Goal: Task Accomplishment & Management: Manage account settings

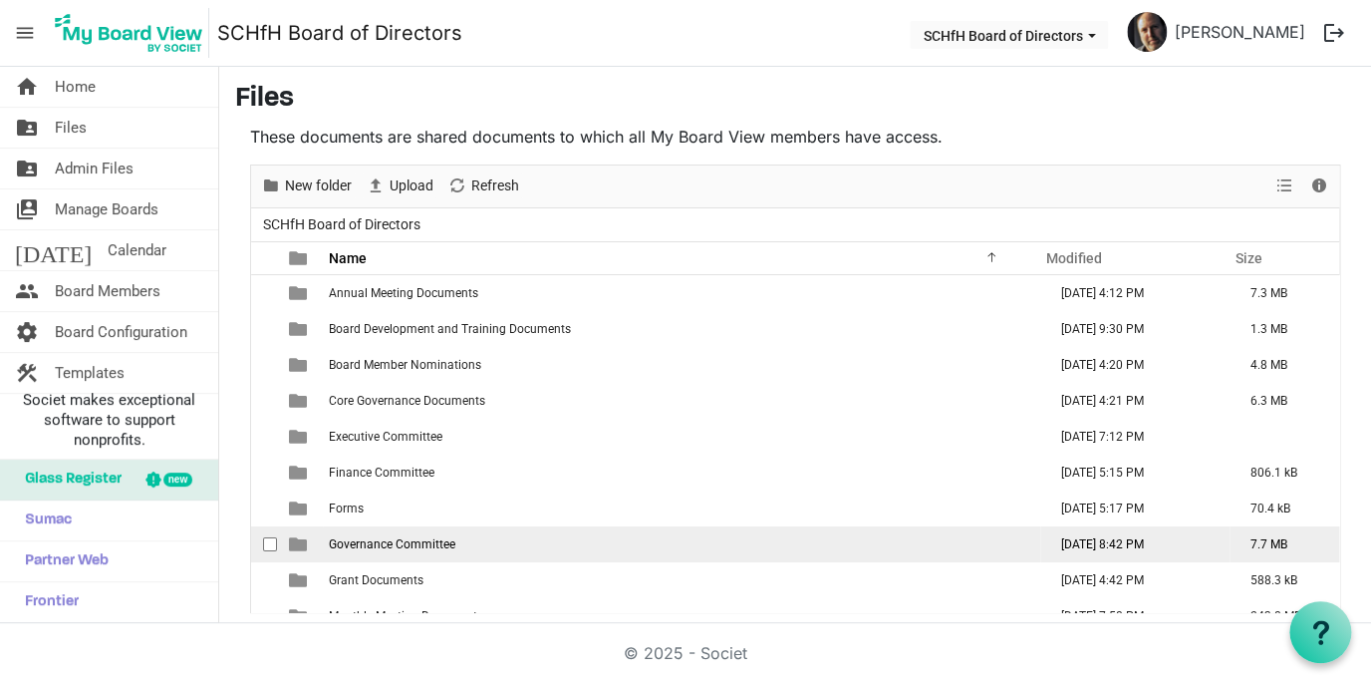
click at [394, 546] on span "Governance Committee" at bounding box center [392, 544] width 127 height 14
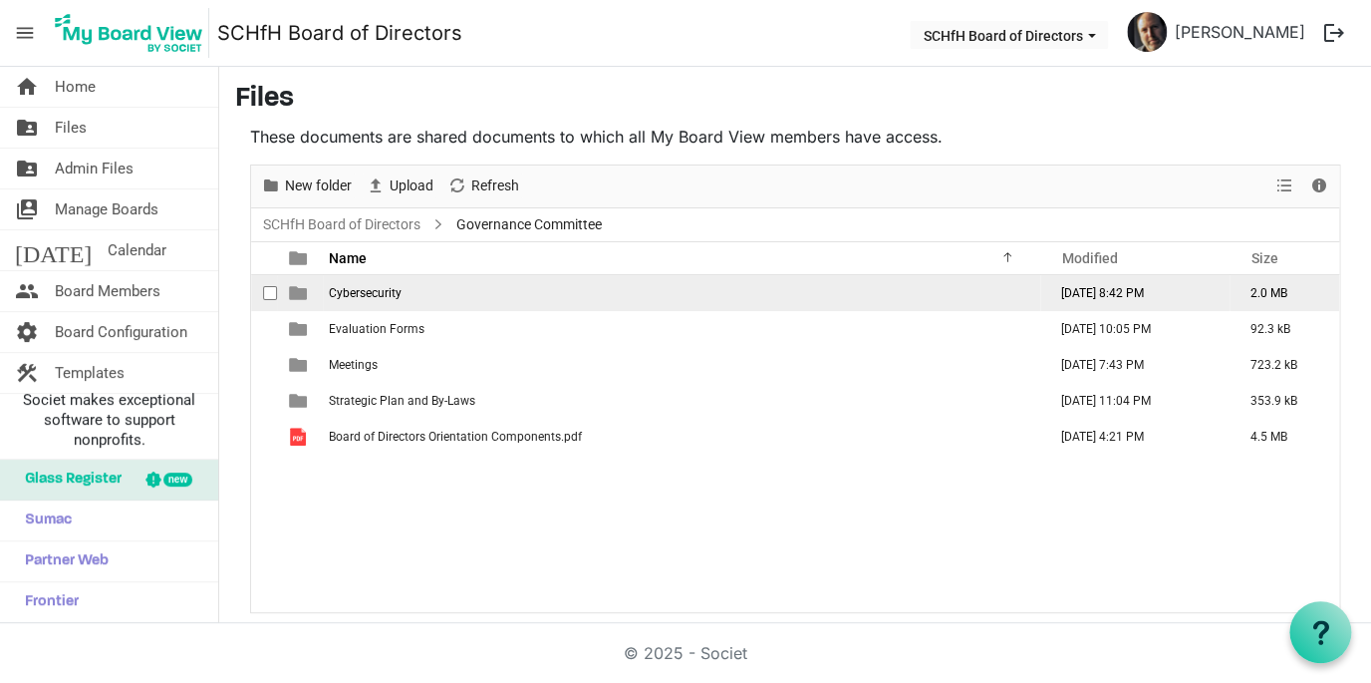
click at [387, 302] on td "Cybersecurity" at bounding box center [682, 293] width 718 height 36
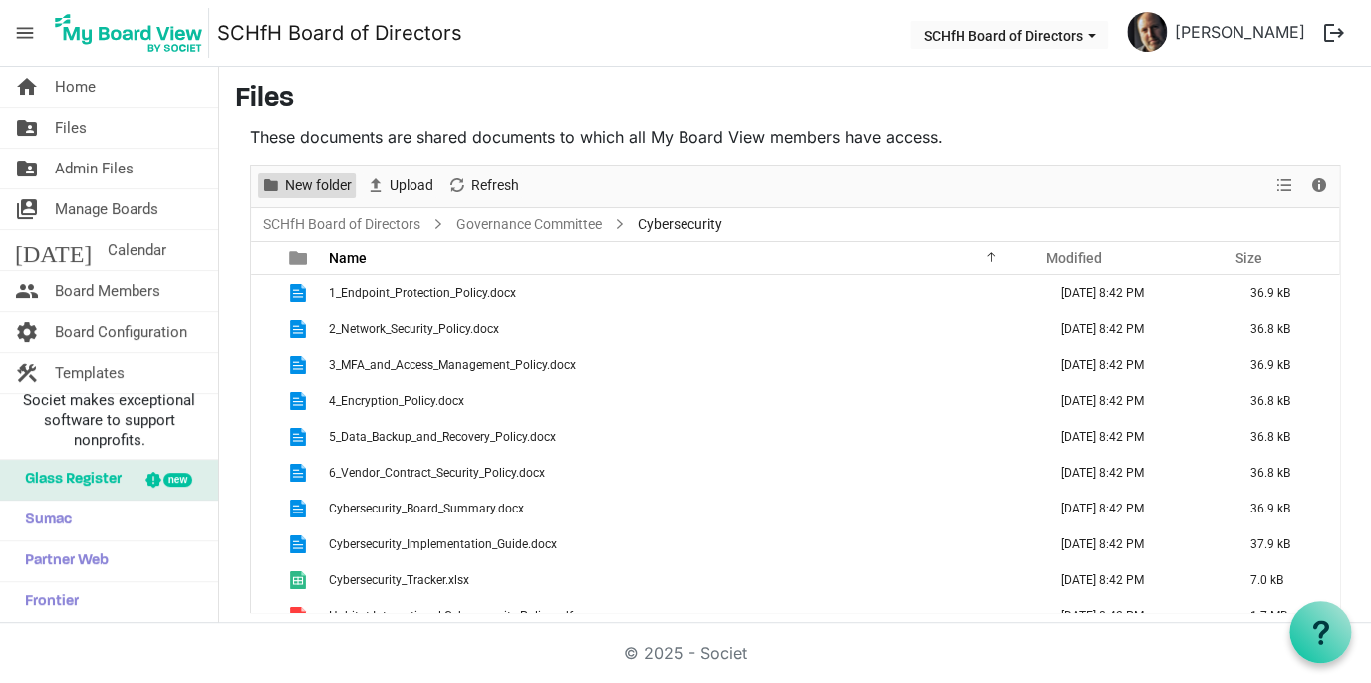
click at [334, 183] on span "New folder" at bounding box center [318, 185] width 71 height 25
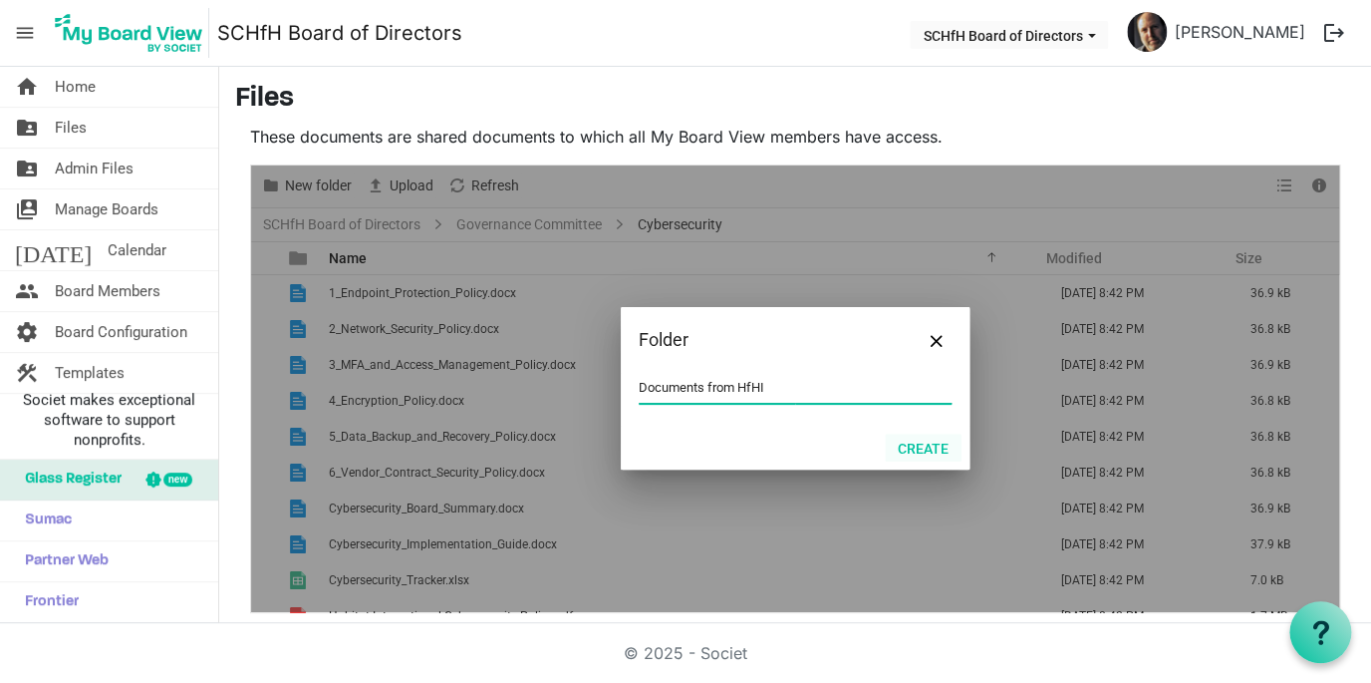
type input "Documents from HfHI"
click at [919, 451] on button "Create" at bounding box center [923, 448] width 77 height 28
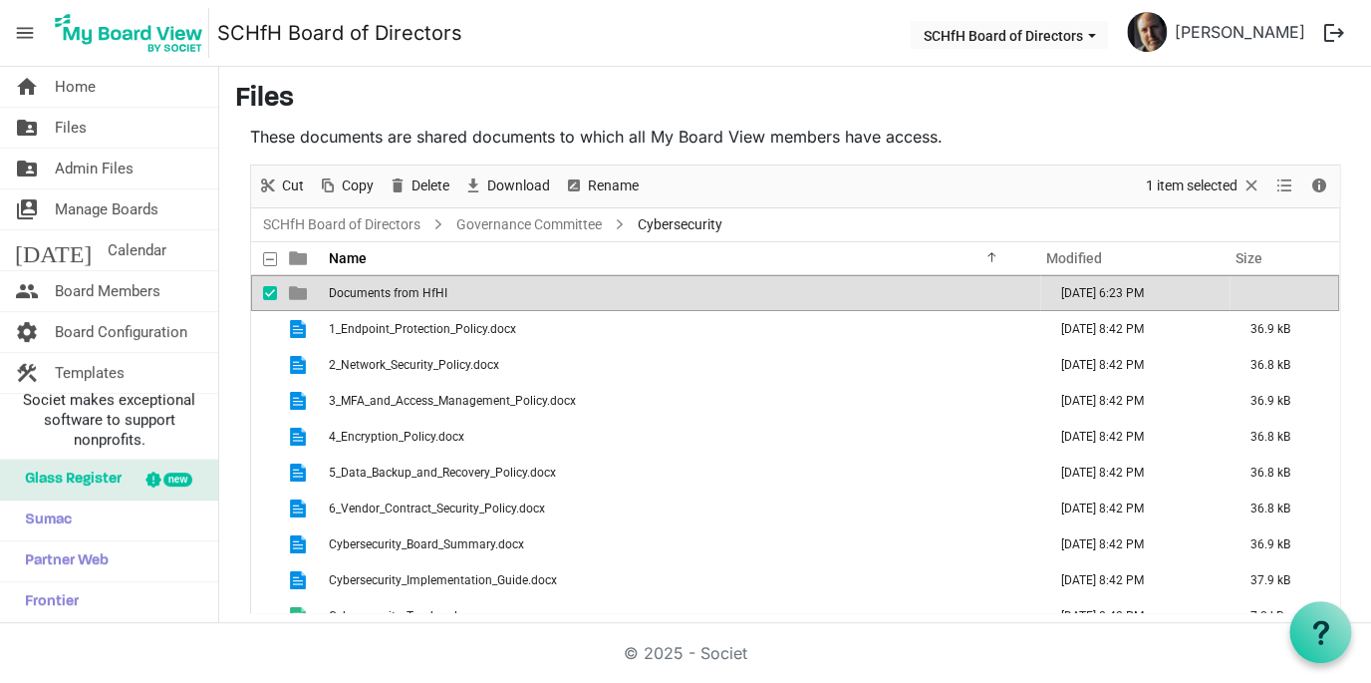
click at [365, 287] on span "Documents from HfHI" at bounding box center [388, 293] width 119 height 14
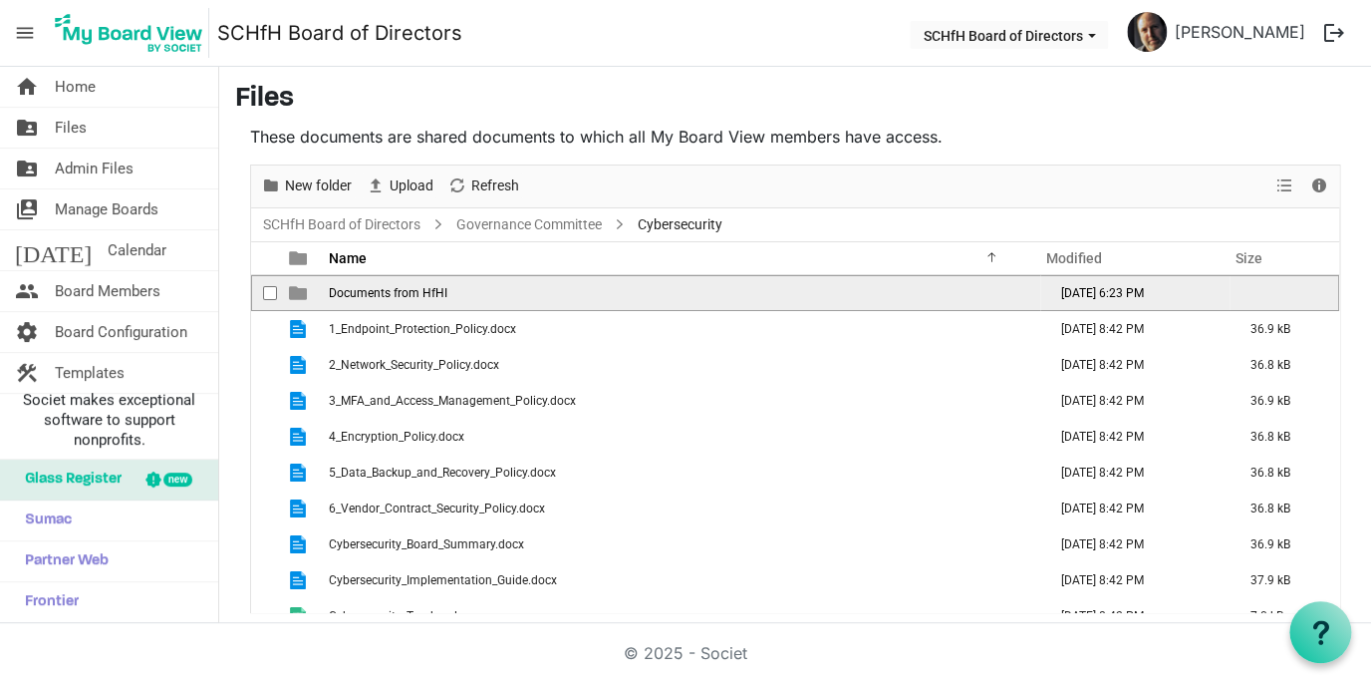
click at [365, 287] on span "Documents from HfHI" at bounding box center [388, 293] width 119 height 14
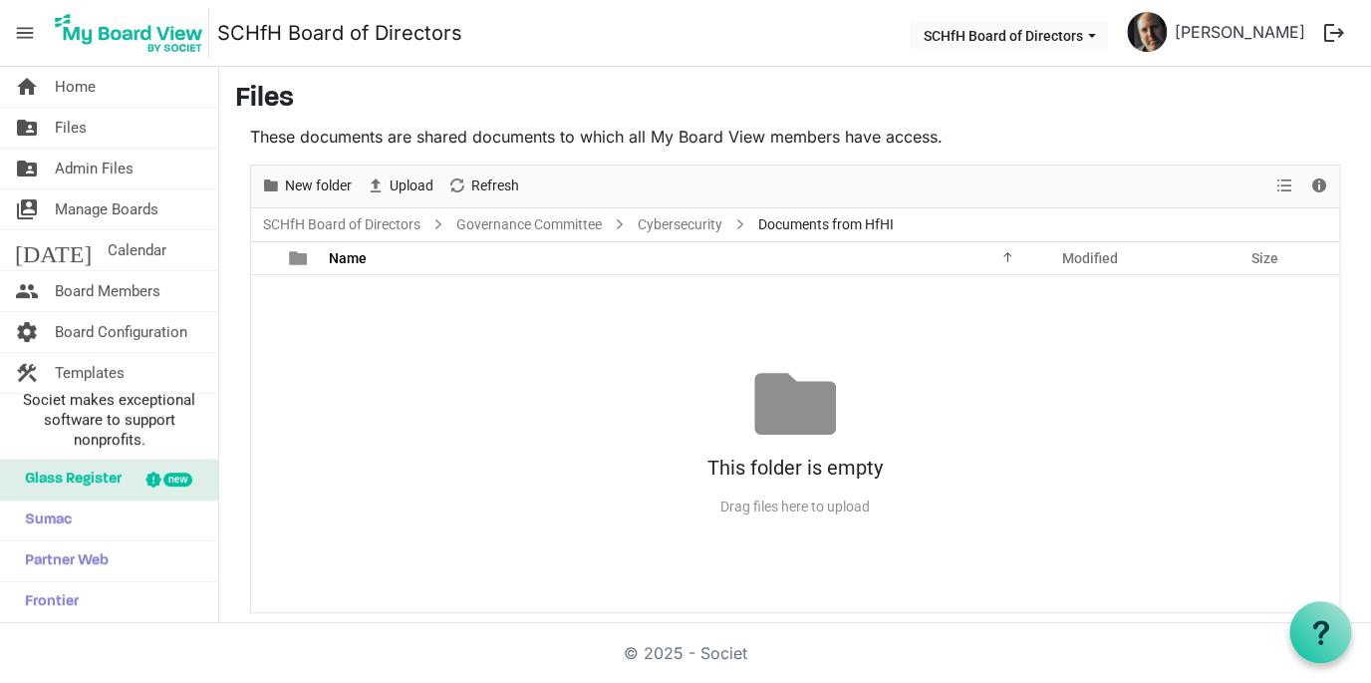
click at [407, 199] on div "Upload" at bounding box center [400, 186] width 82 height 42
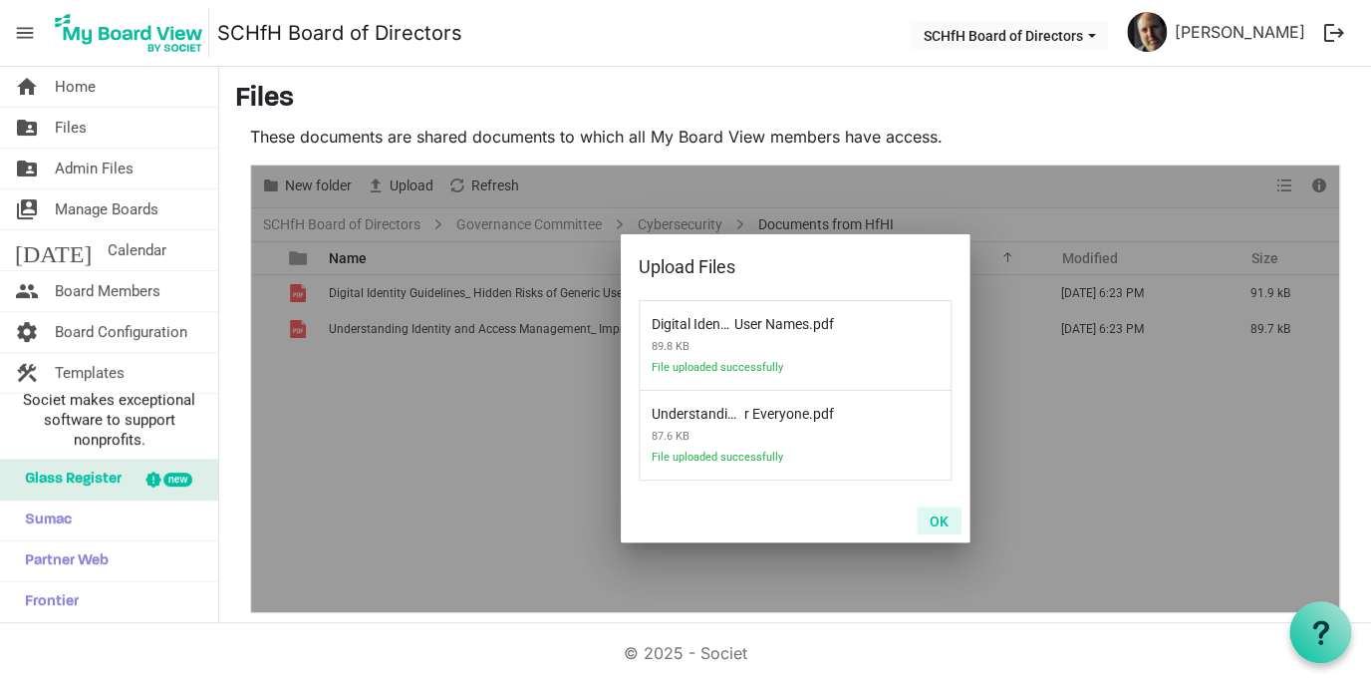
click at [944, 522] on button "OK" at bounding box center [939, 520] width 45 height 28
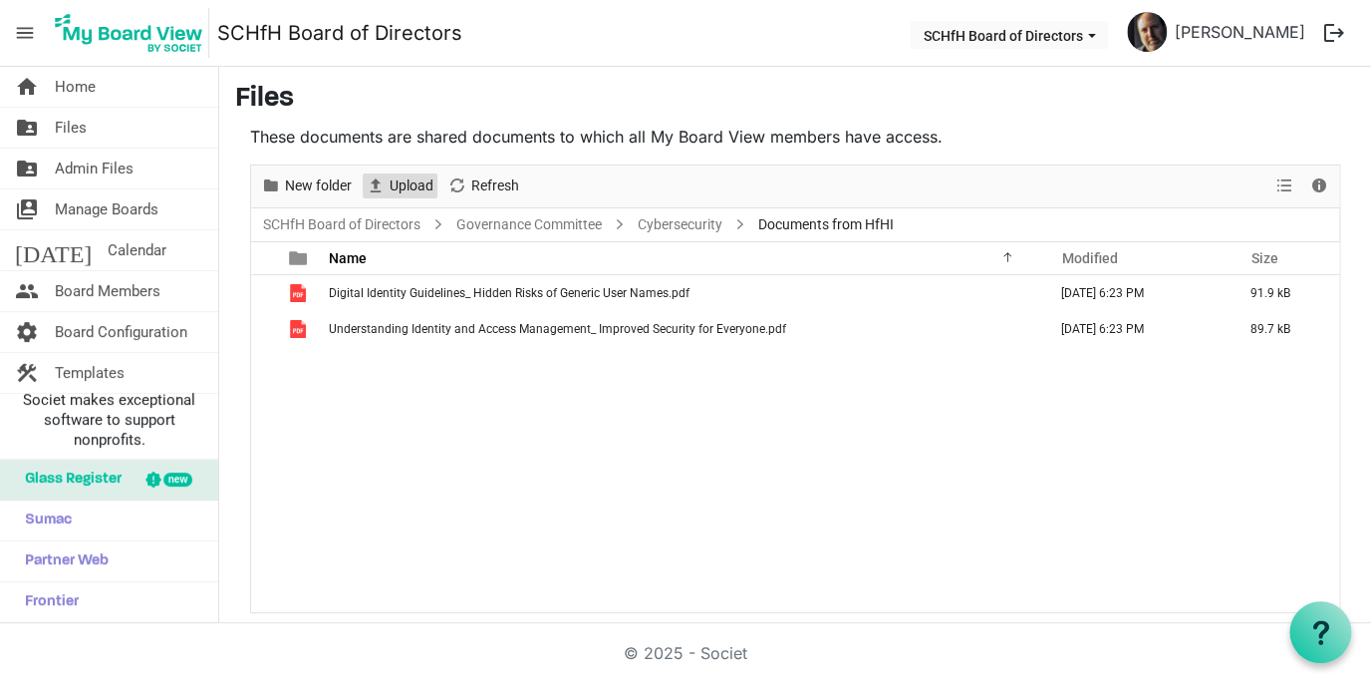
click at [414, 190] on span "Upload" at bounding box center [412, 185] width 48 height 25
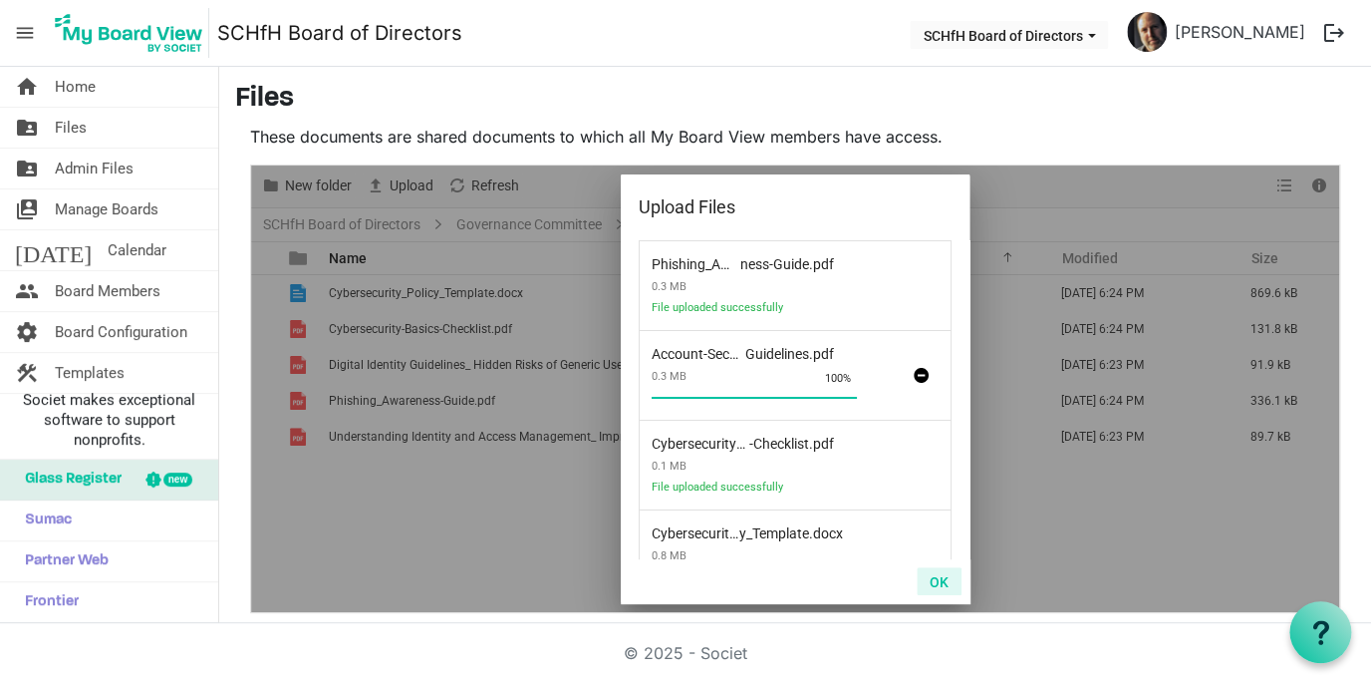
click at [945, 580] on button "OK" at bounding box center [939, 581] width 45 height 28
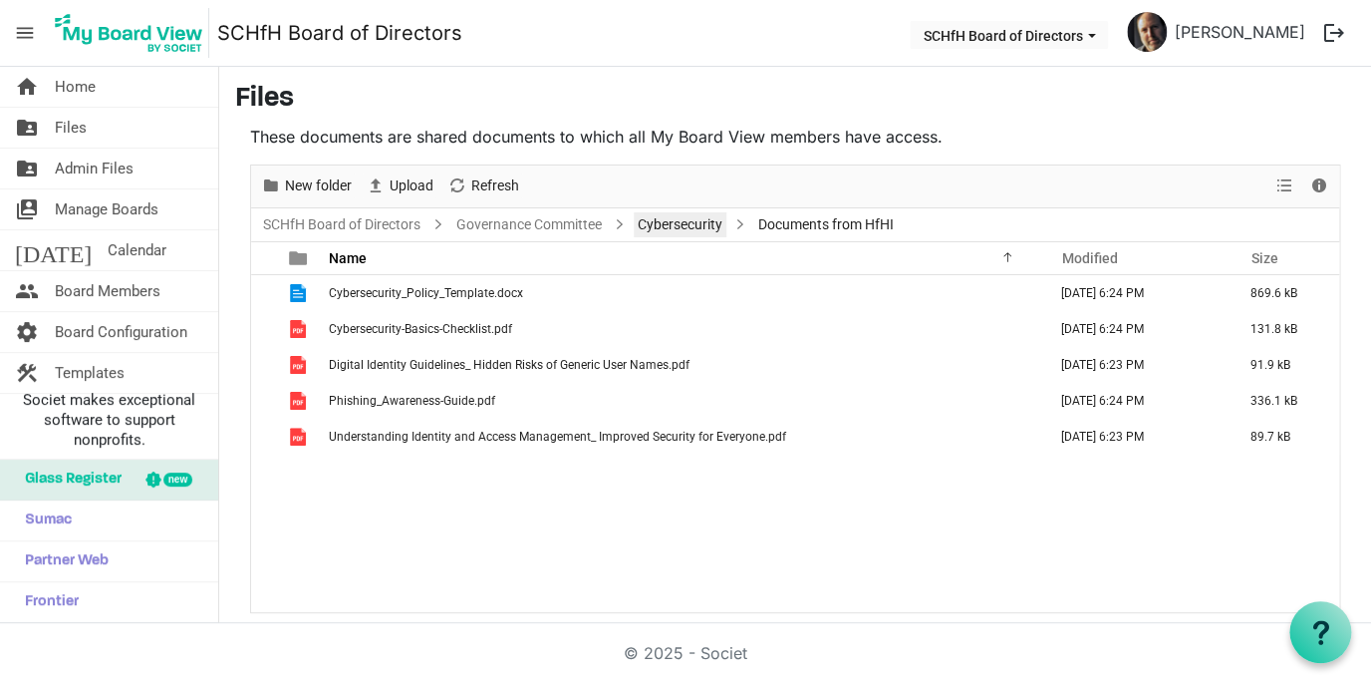
click at [676, 226] on link "Cybersecurity" at bounding box center [680, 224] width 93 height 25
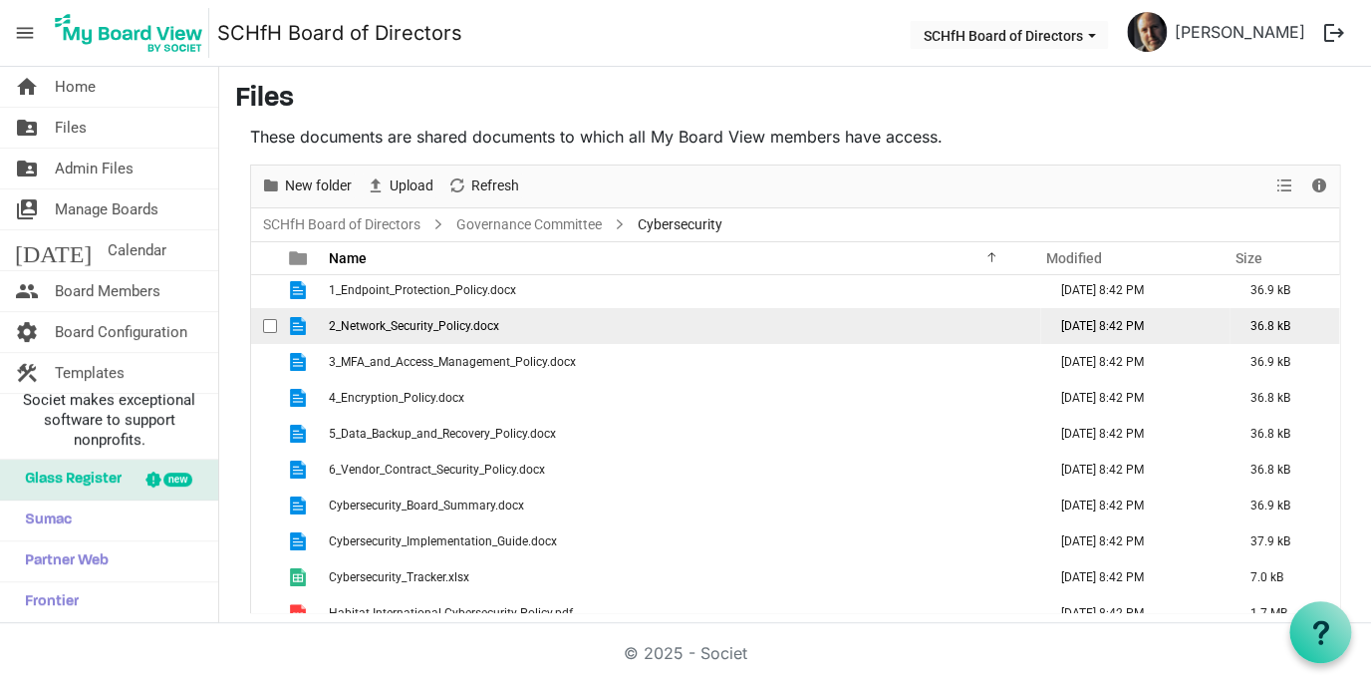
scroll to position [58, 0]
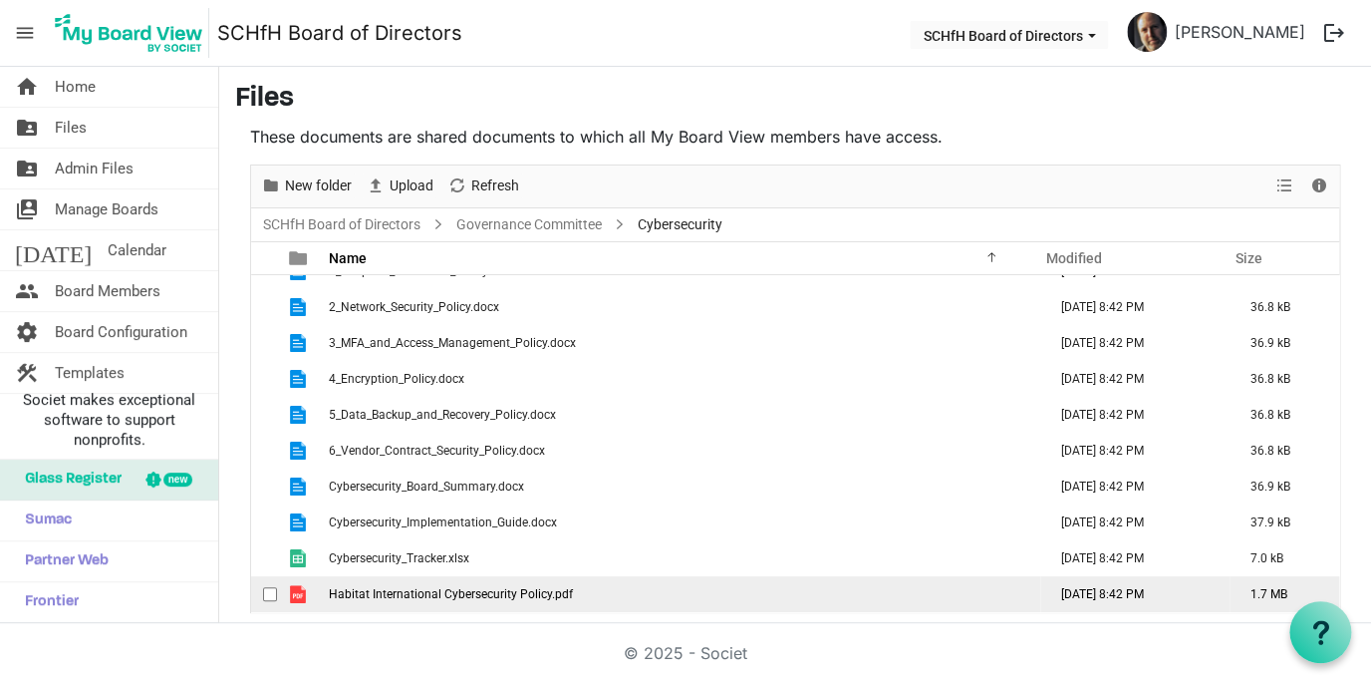
click at [266, 594] on span "checkbox" at bounding box center [270, 594] width 14 height 14
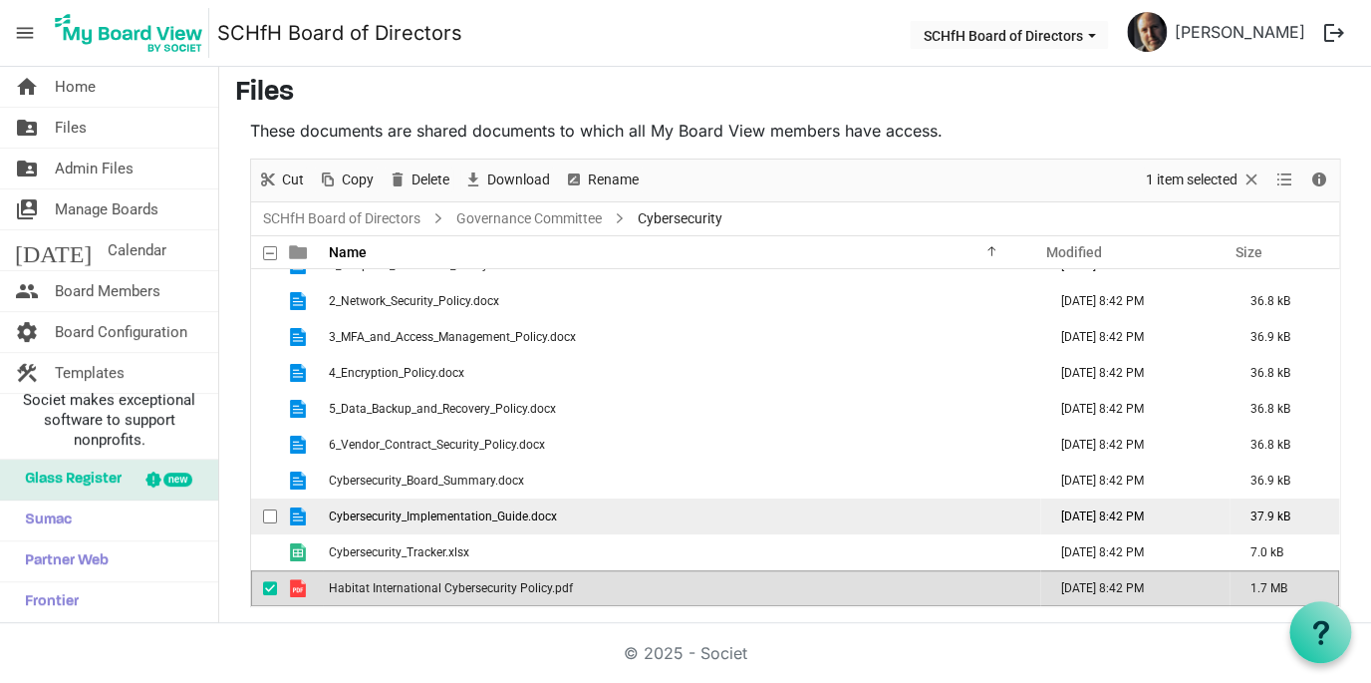
scroll to position [0, 0]
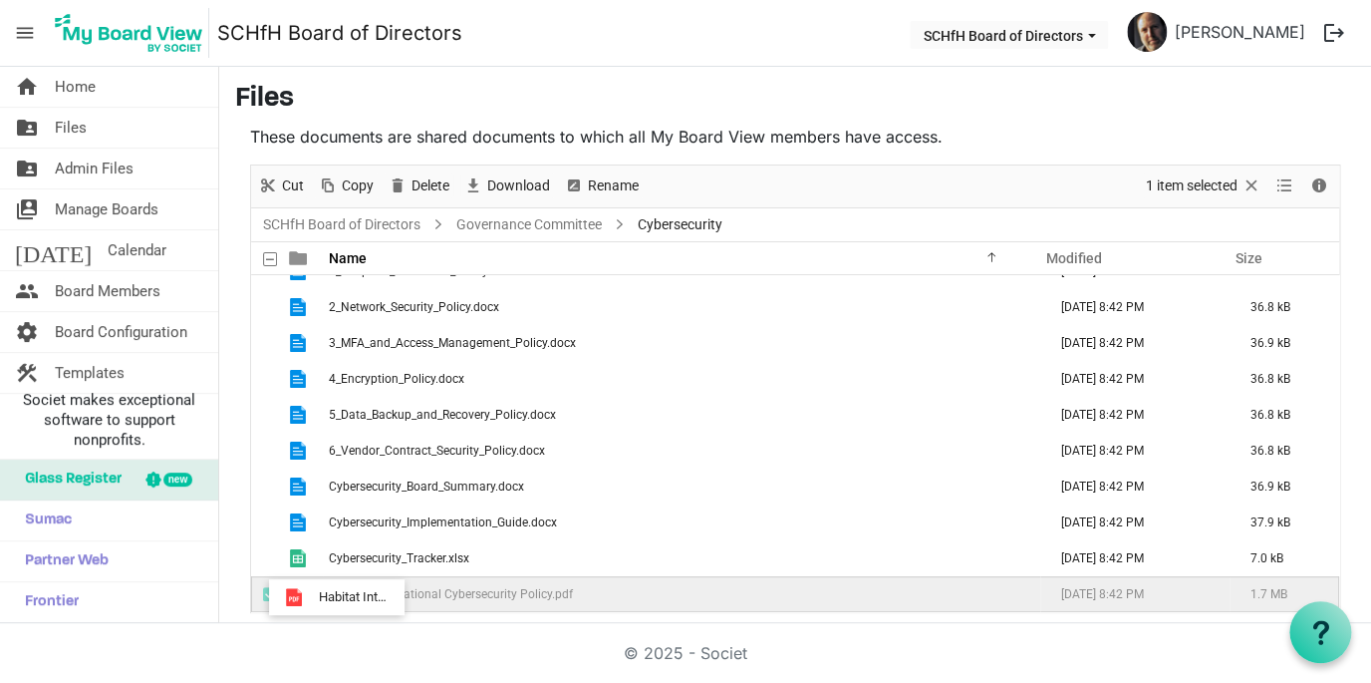
drag, startPoint x: 301, startPoint y: 599, endPoint x: 313, endPoint y: 597, distance: 12.1
click at [313, 597] on td "is template cell column header type" at bounding box center [300, 594] width 46 height 36
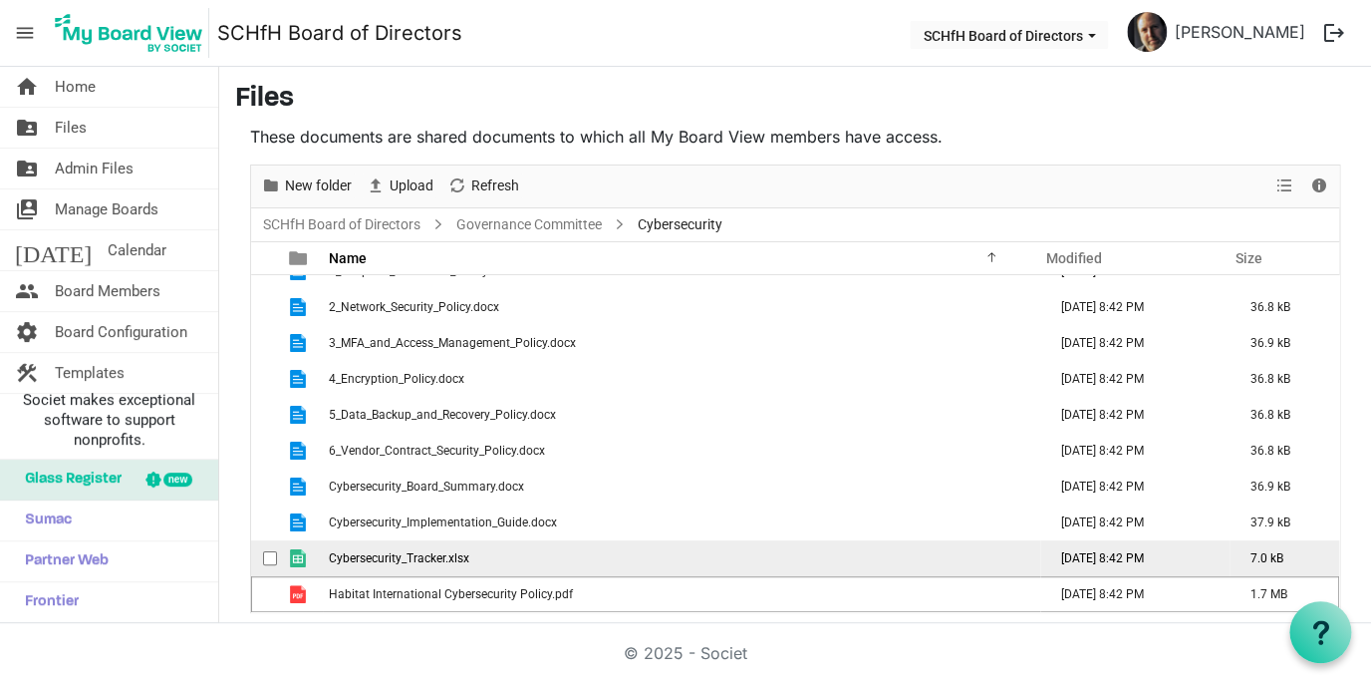
scroll to position [6, 0]
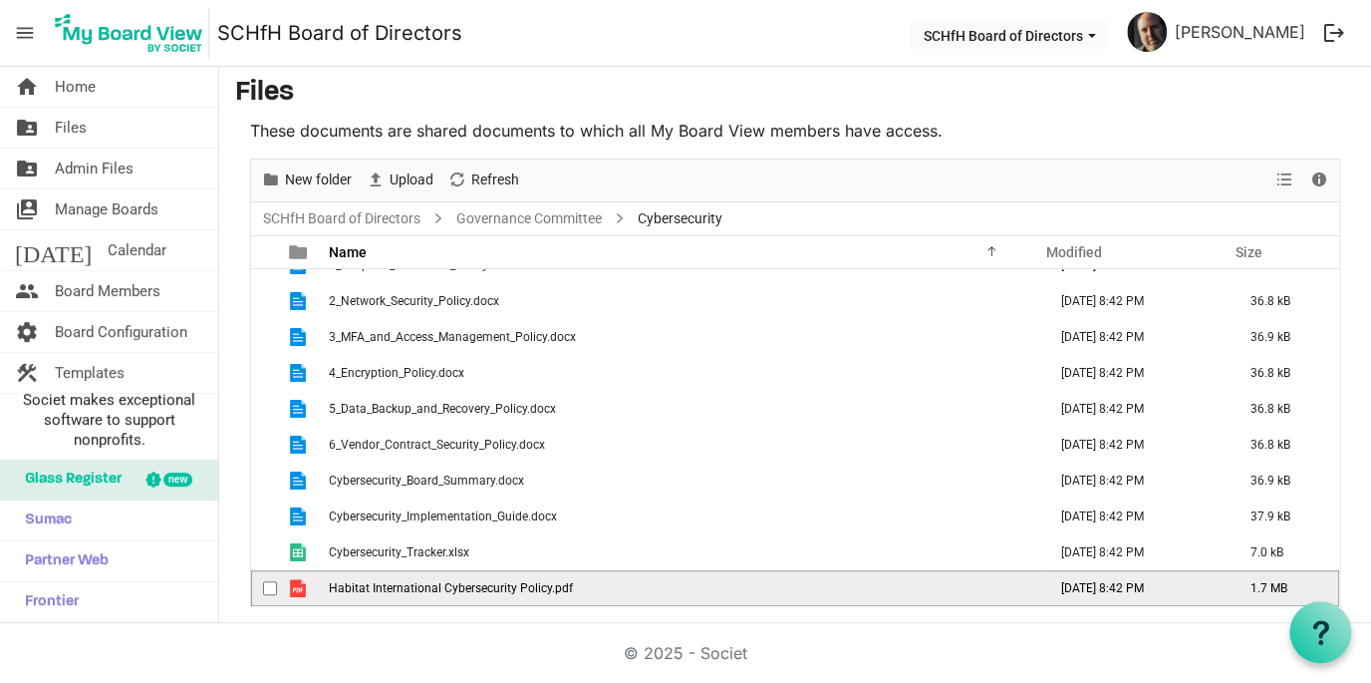
click at [273, 590] on span "checkbox" at bounding box center [270, 588] width 14 height 14
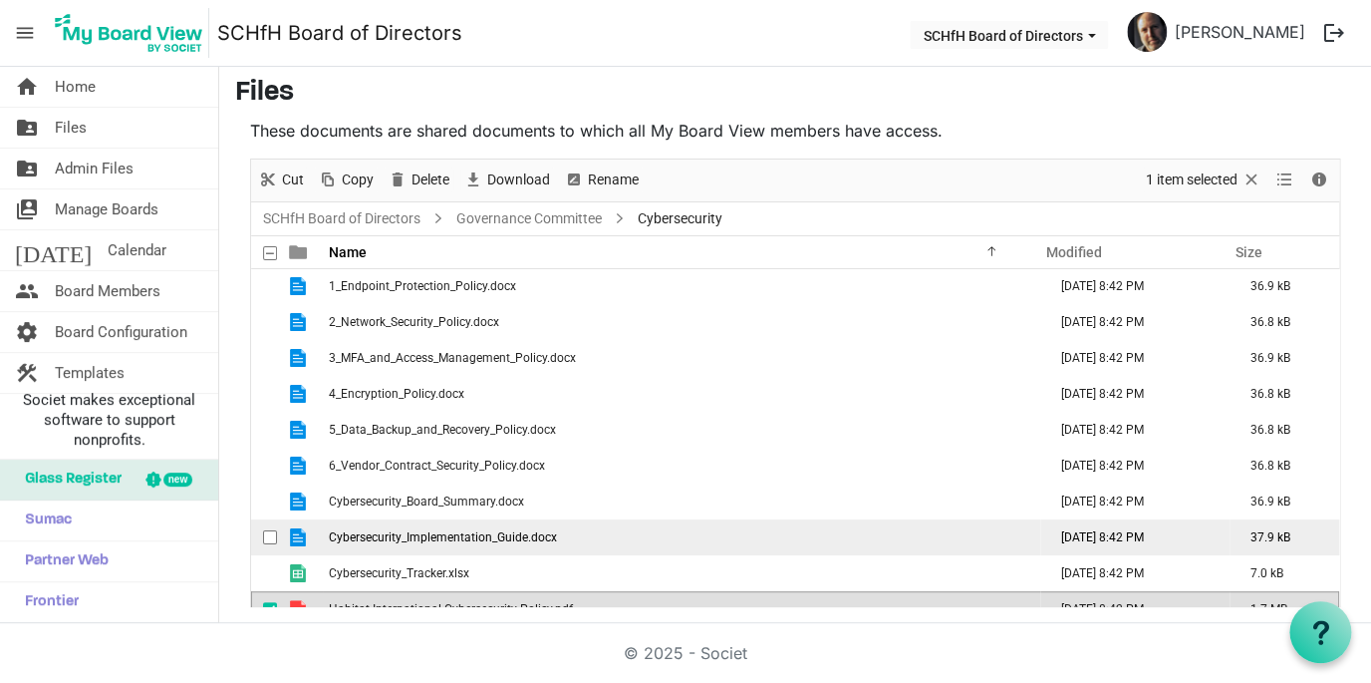
scroll to position [58, 0]
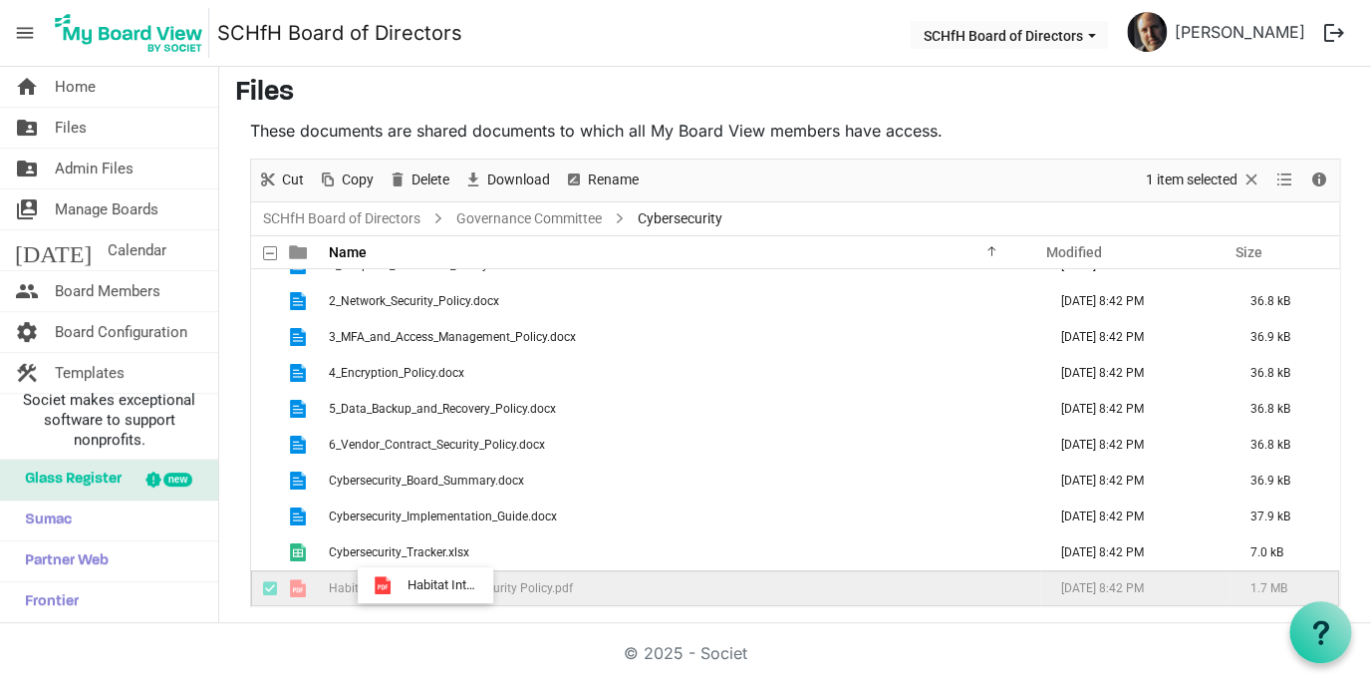
drag, startPoint x: 469, startPoint y: 588, endPoint x: 402, endPoint y: 585, distance: 67.8
click at [402, 585] on span "Habitat International Cybersecurity Policy.pdf" at bounding box center [451, 588] width 244 height 14
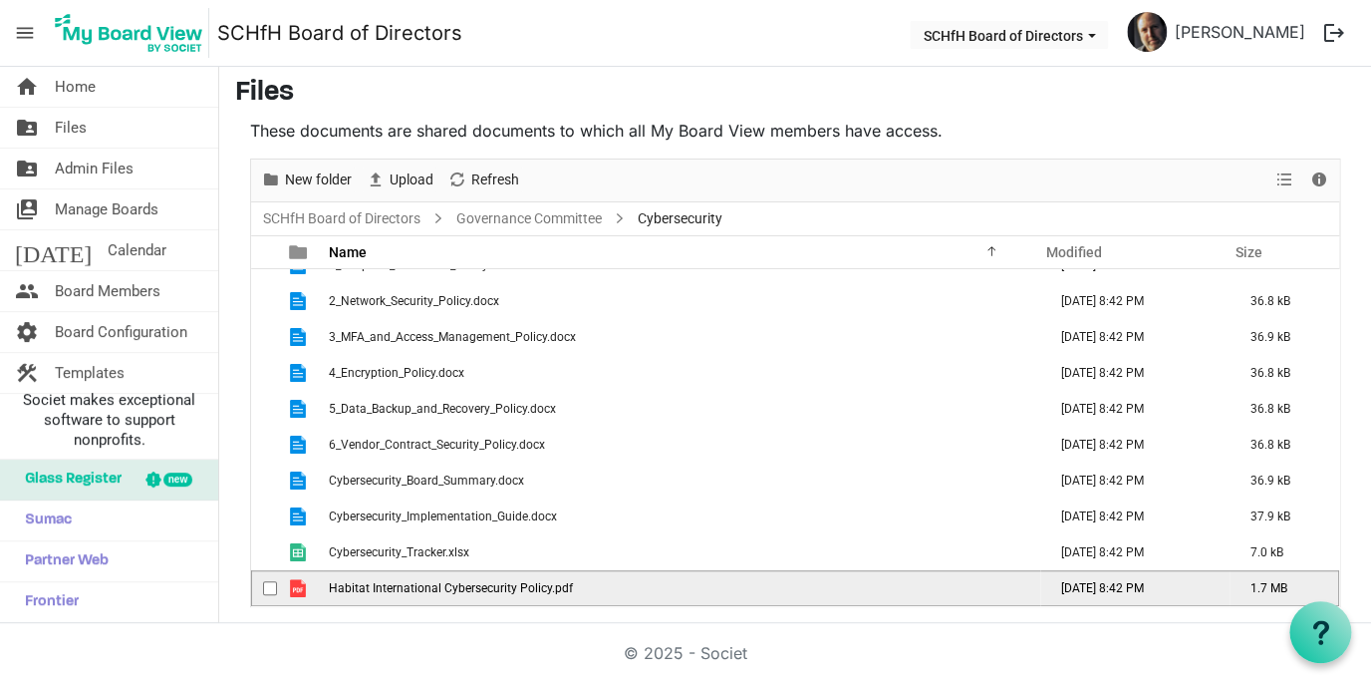
click at [268, 587] on span "checkbox" at bounding box center [270, 588] width 14 height 14
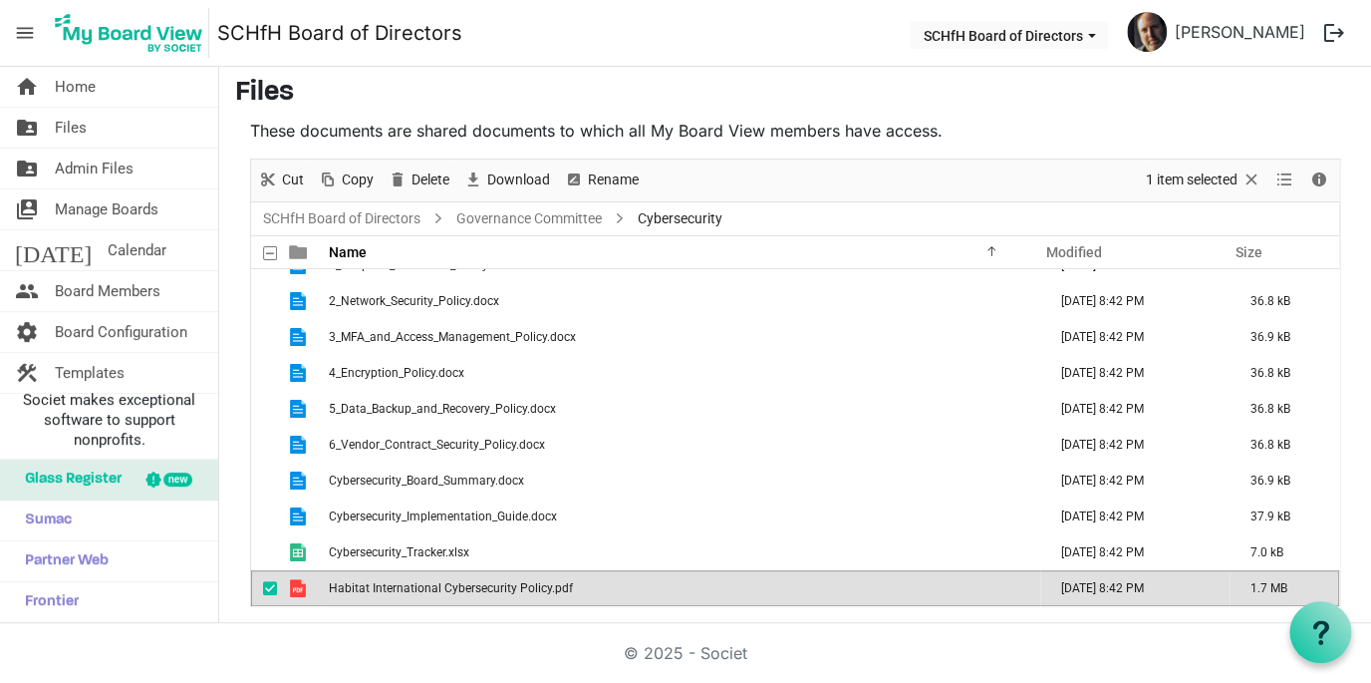
click at [442, 585] on span "Habitat International Cybersecurity Policy.pdf" at bounding box center [451, 588] width 244 height 14
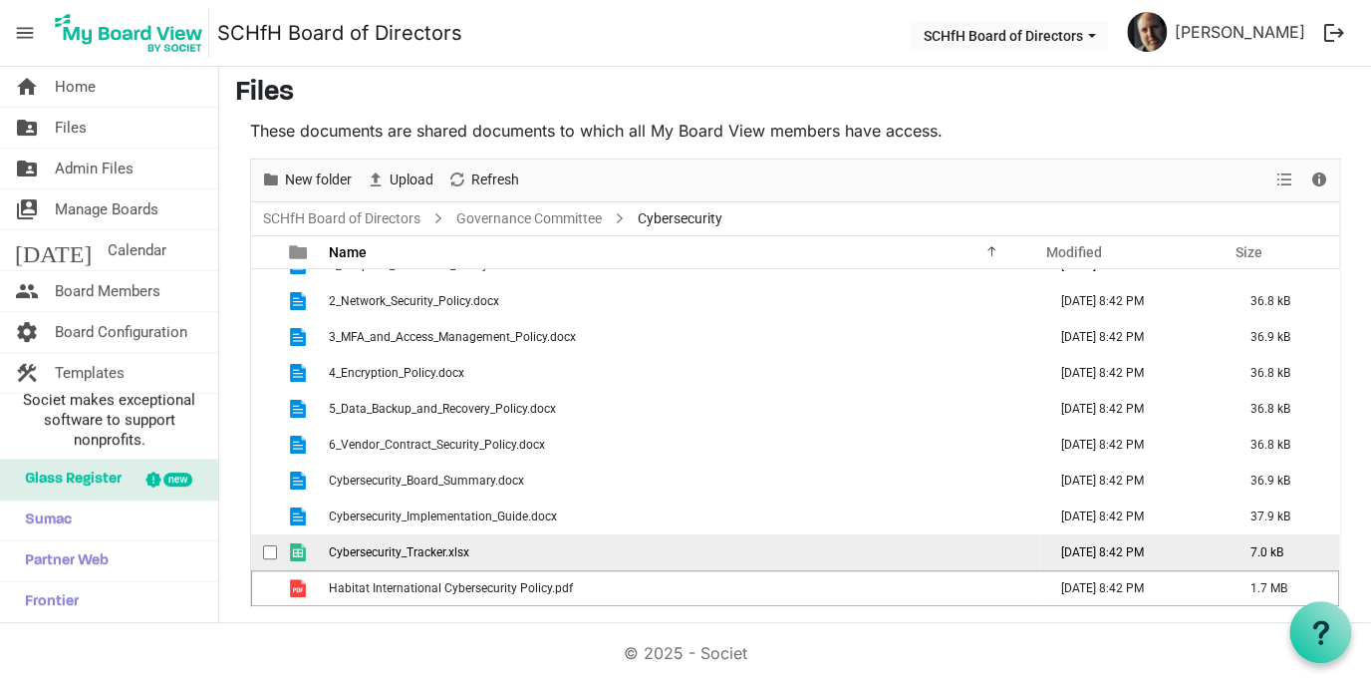
scroll to position [0, 0]
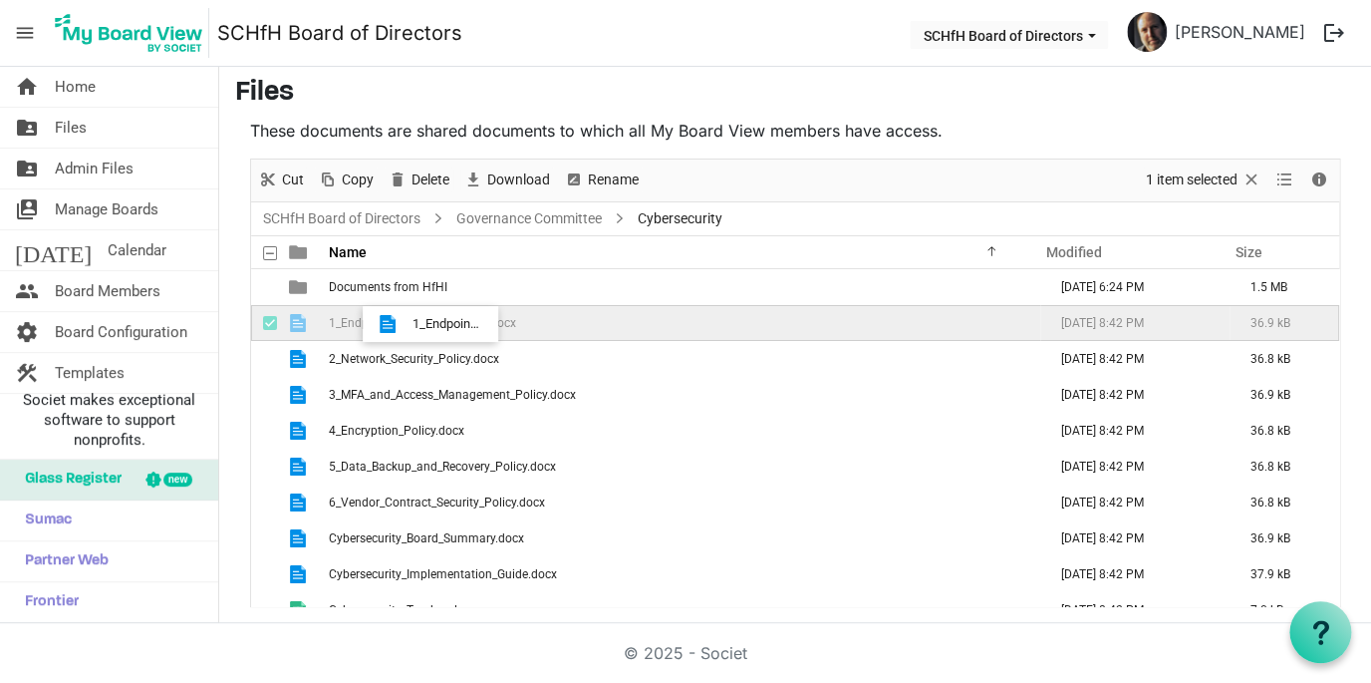
click at [407, 324] on span "1_Endpoint_Protection_Policy.docx" at bounding box center [422, 323] width 187 height 14
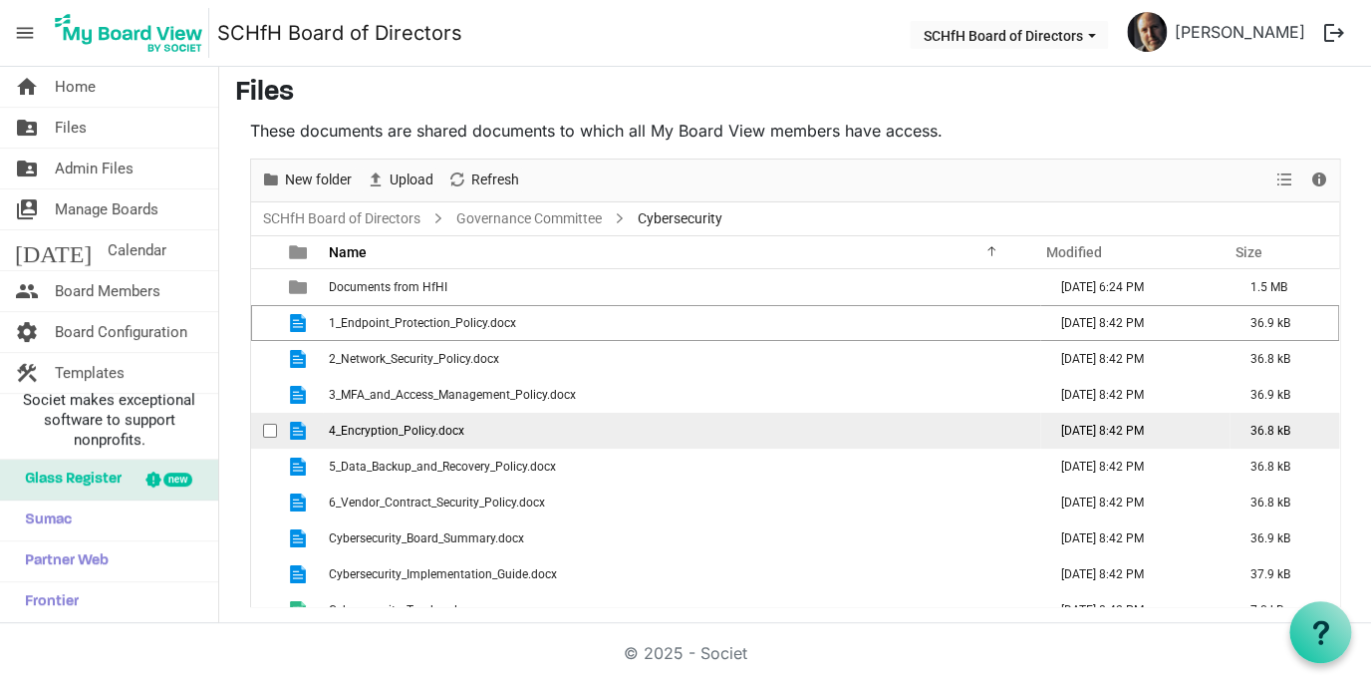
click at [711, 447] on td "4_Encryption_Policy.docx" at bounding box center [682, 431] width 718 height 36
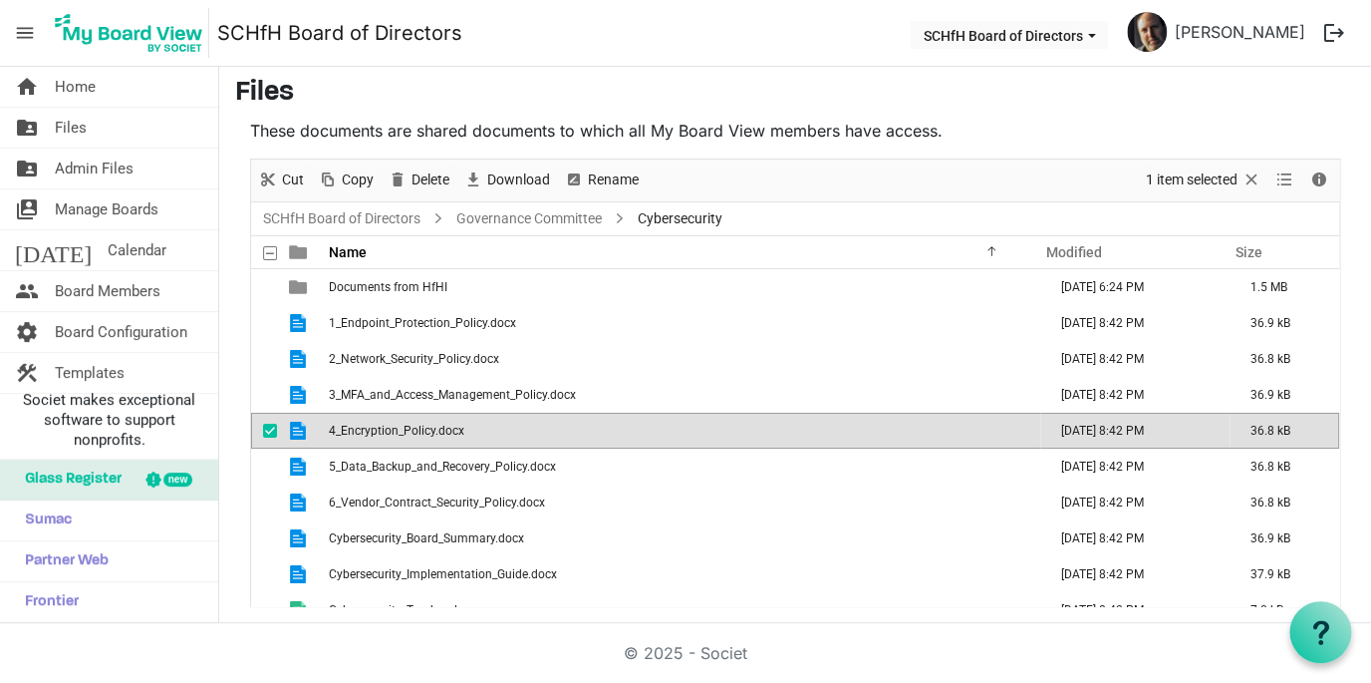
click at [269, 429] on span "checkbox" at bounding box center [270, 431] width 14 height 14
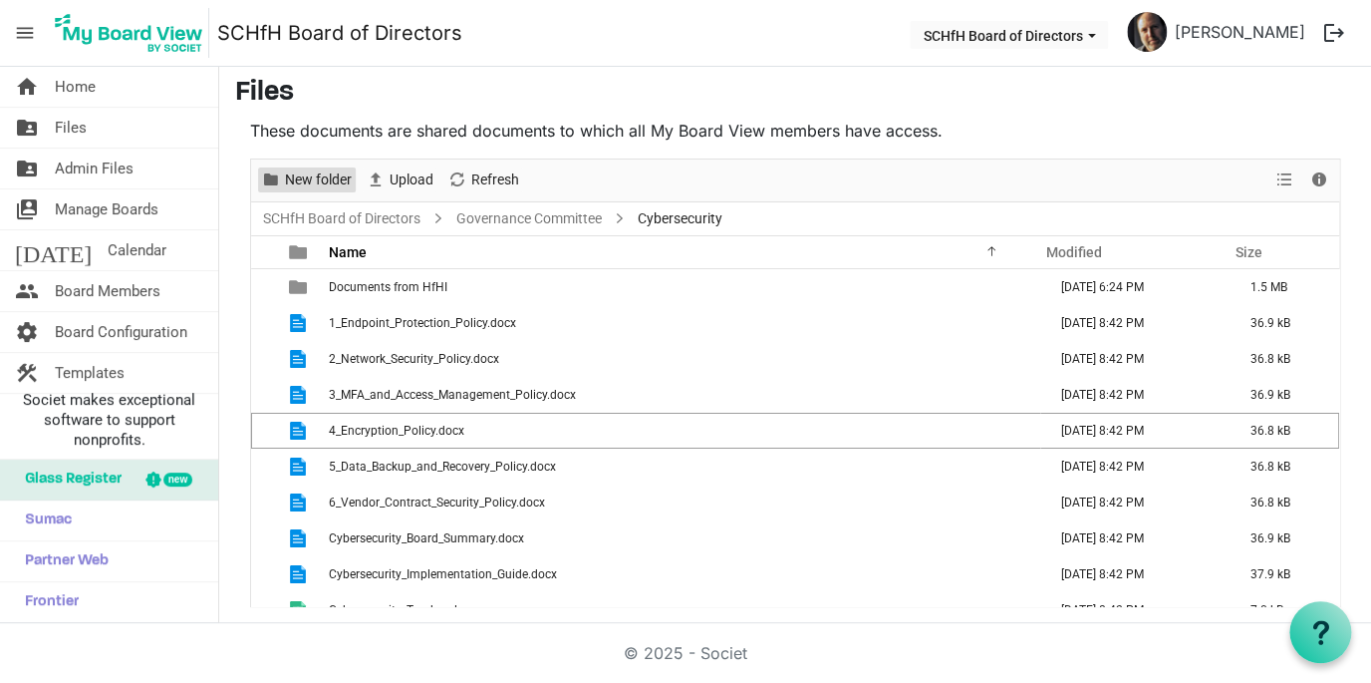
click at [305, 178] on span "New folder" at bounding box center [318, 179] width 71 height 25
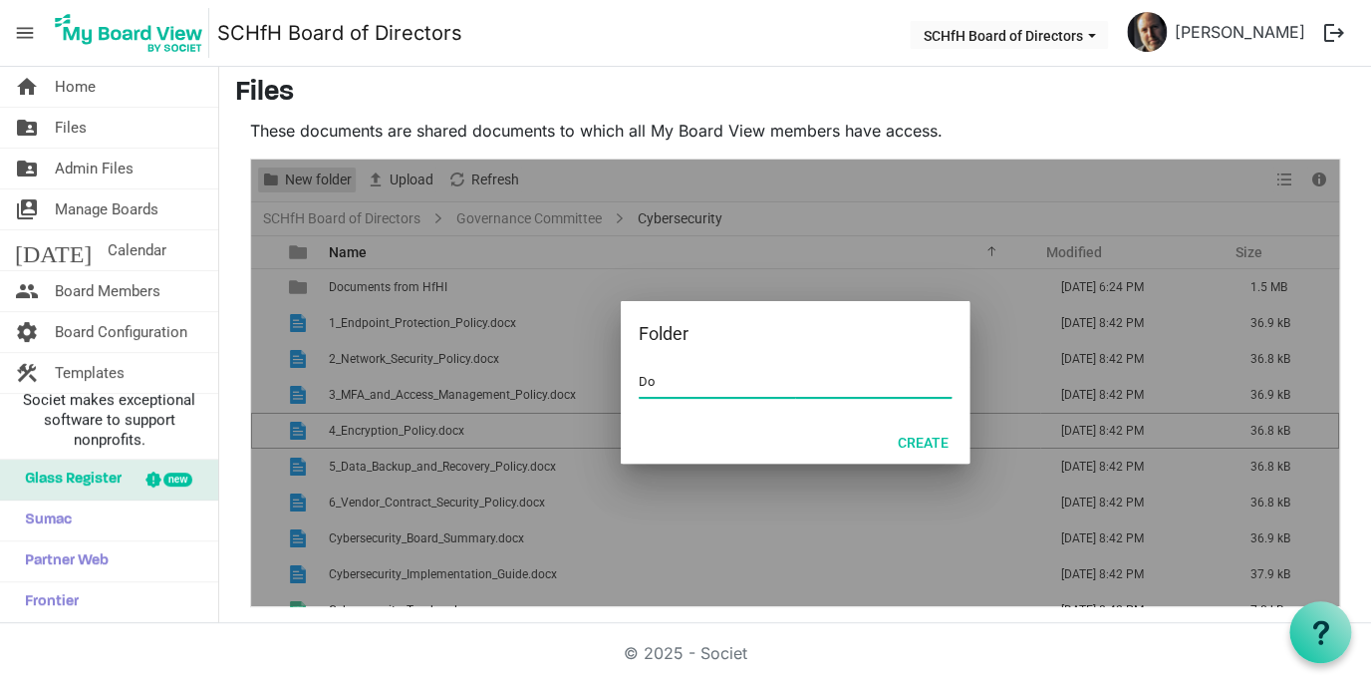
type input "D"
type input "Working draft documents"
click at [920, 443] on button "Create" at bounding box center [923, 442] width 77 height 28
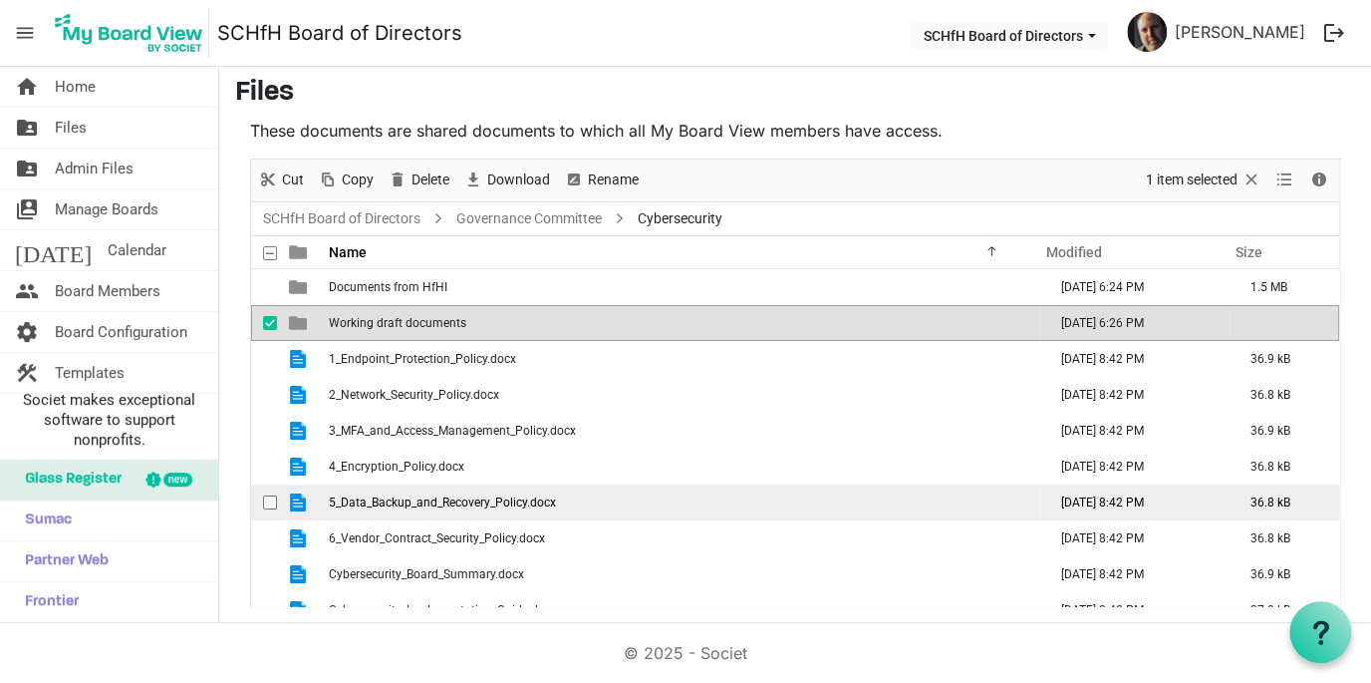
scroll to position [94, 0]
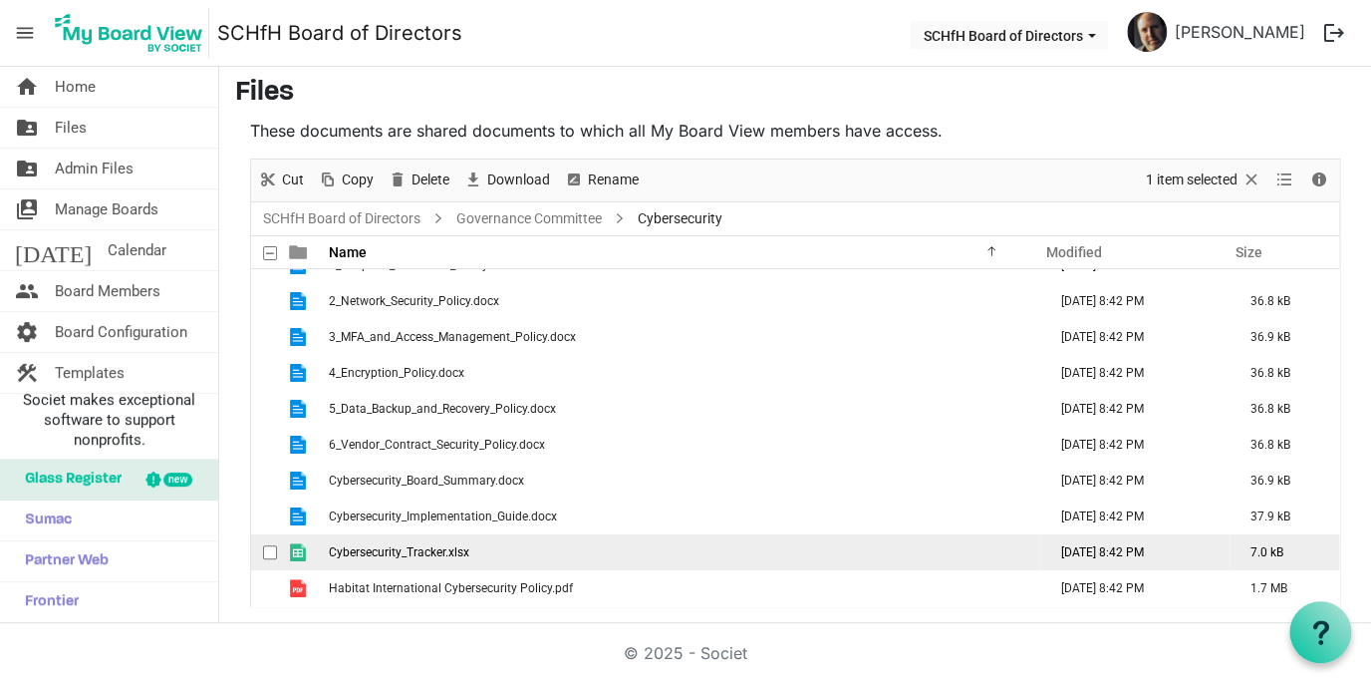
click at [424, 549] on span "Cybersecurity_Tracker.xlsx" at bounding box center [399, 552] width 141 height 14
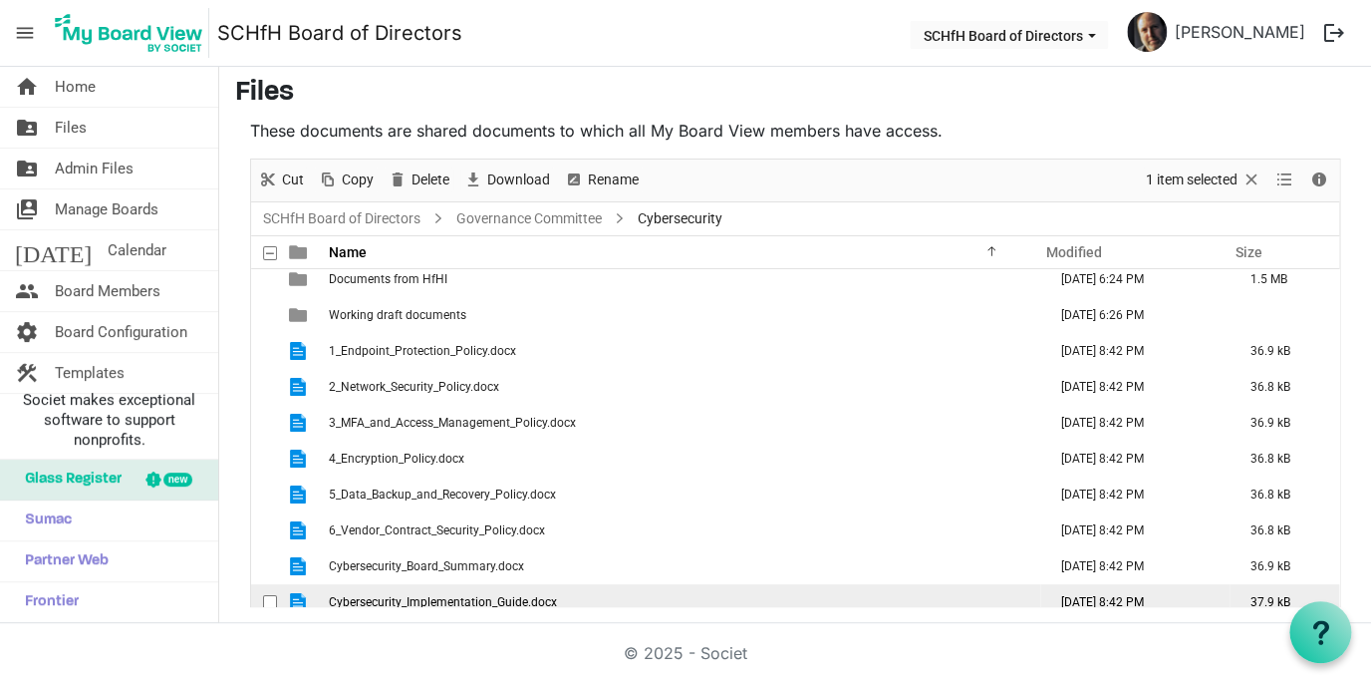
scroll to position [0, 0]
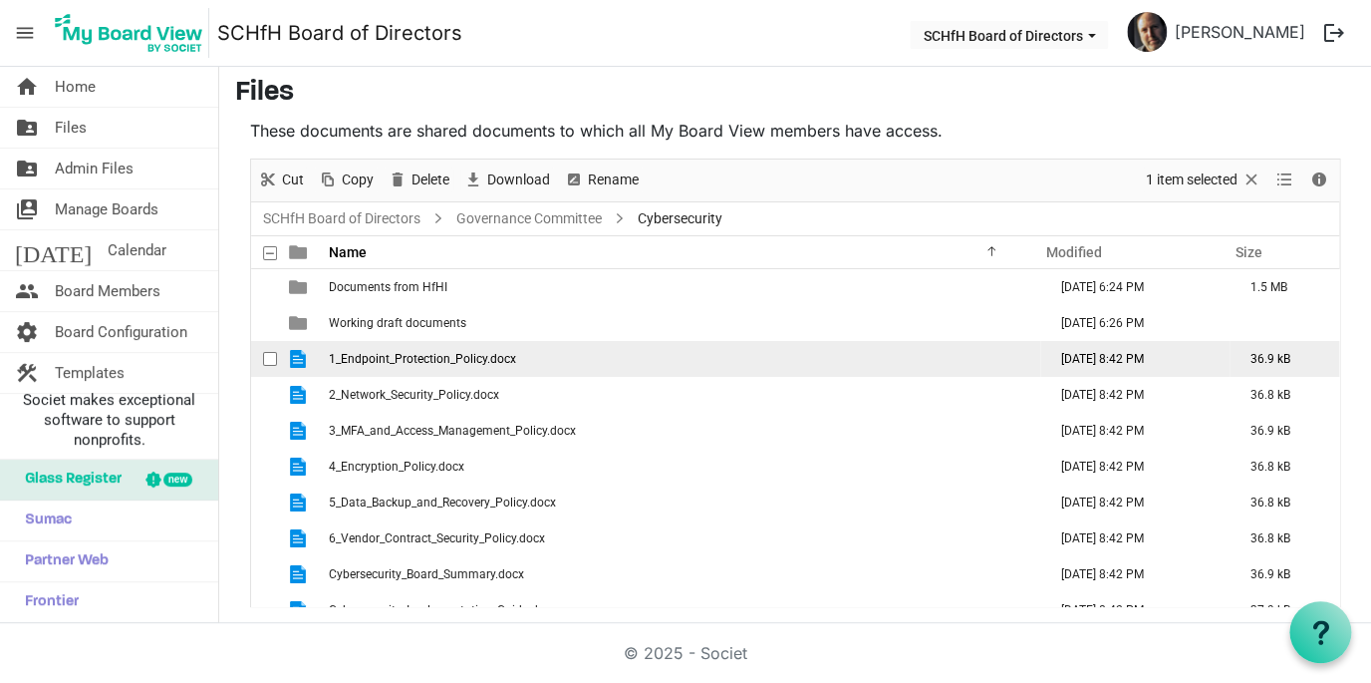
click at [398, 358] on span "1_Endpoint_Protection_Policy.docx" at bounding box center [422, 359] width 187 height 14
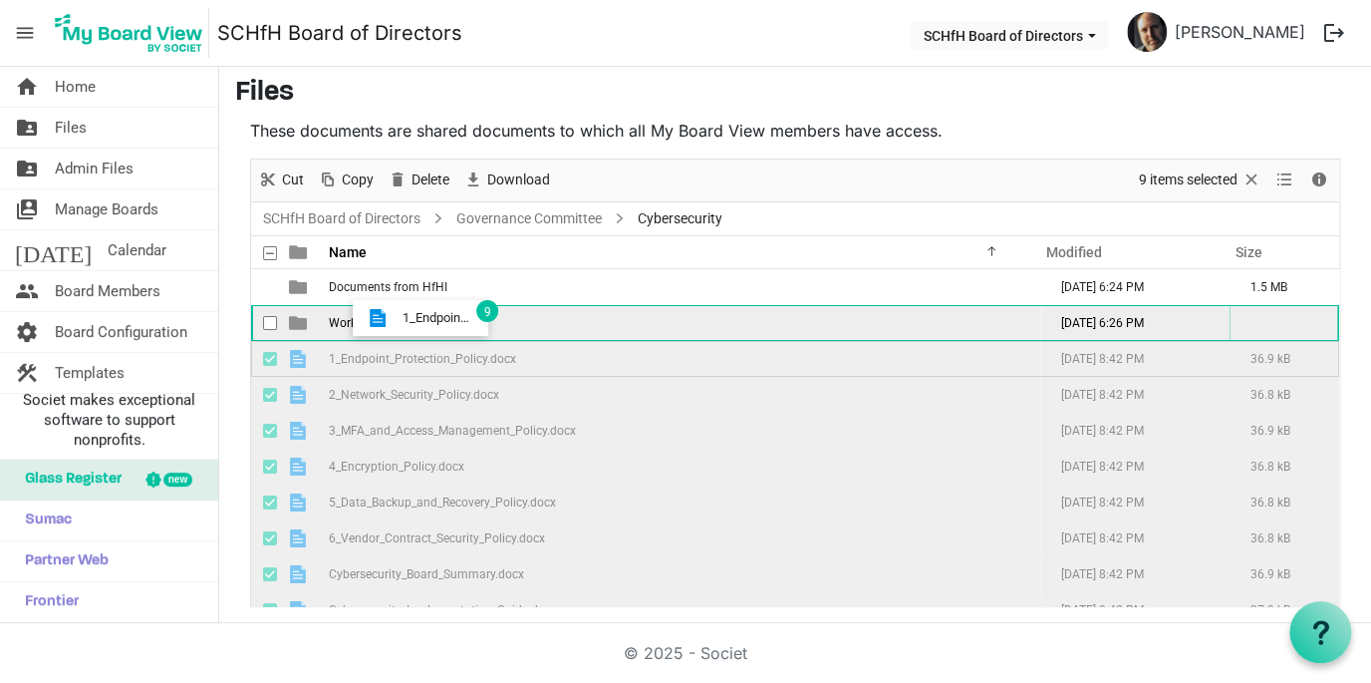
drag, startPoint x: 398, startPoint y: 358, endPoint x: 397, endPoint y: 318, distance: 39.9
click at [397, 318] on tbody "Documents from HfHI [DATE] 6:24 PM 1.5 MB Working draft documents [DATE] 6:26 P…" at bounding box center [795, 484] width 1088 height 431
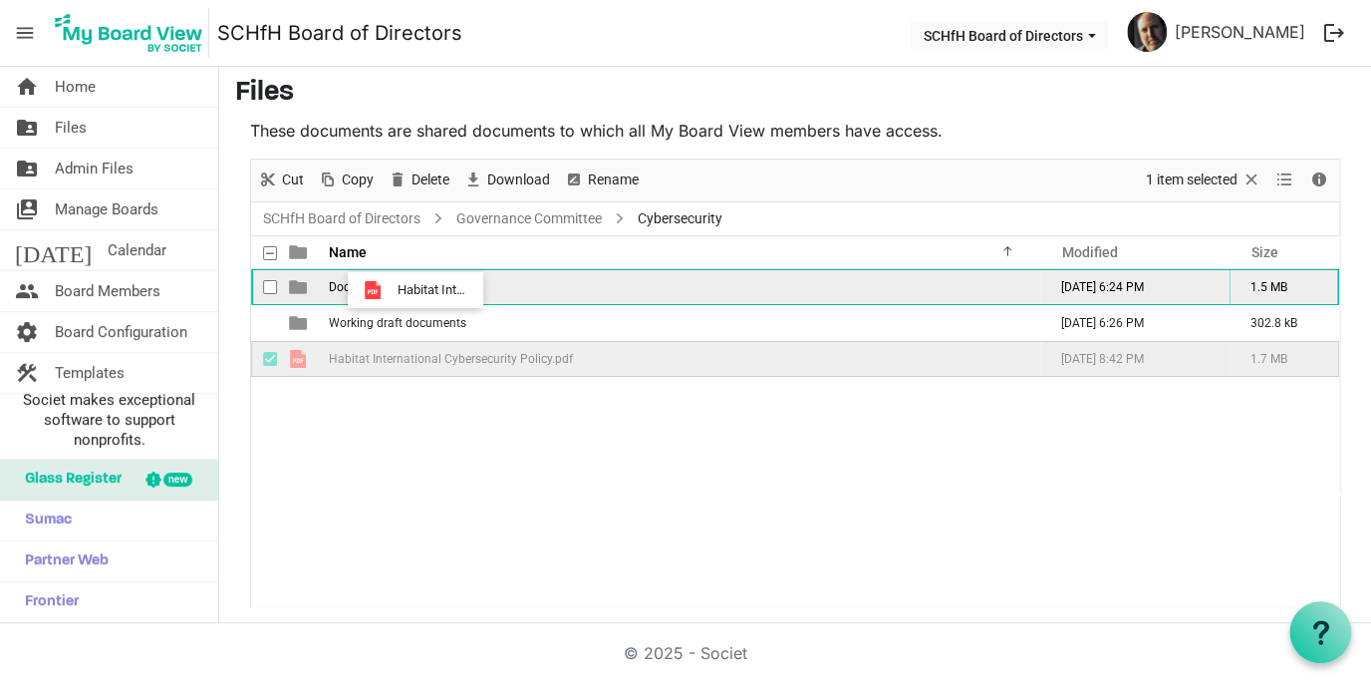
drag, startPoint x: 390, startPoint y: 366, endPoint x: 392, endPoint y: 290, distance: 75.8
click at [392, 290] on tbody "Documents from HfHI [DATE] 6:24 PM 1.5 MB Working draft documents [DATE] 6:26 P…" at bounding box center [795, 323] width 1088 height 108
